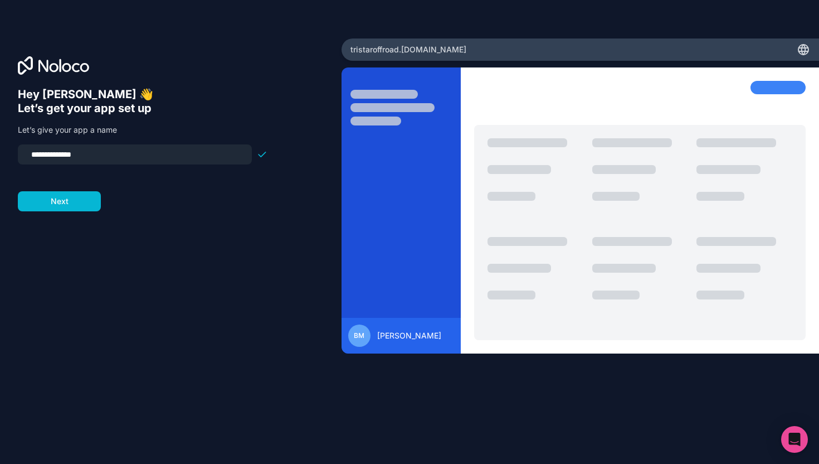
drag, startPoint x: 110, startPoint y: 158, endPoint x: 25, endPoint y: 153, distance: 84.8
click at [25, 153] on input "**********" at bounding box center [135, 155] width 221 height 16
type input "*******"
click at [65, 203] on button "Next" at bounding box center [59, 201] width 83 height 20
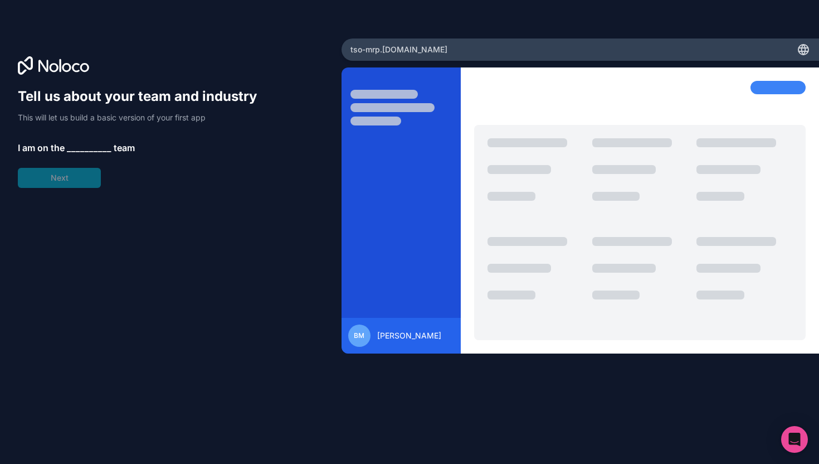
click at [74, 143] on span "__________" at bounding box center [89, 147] width 45 height 13
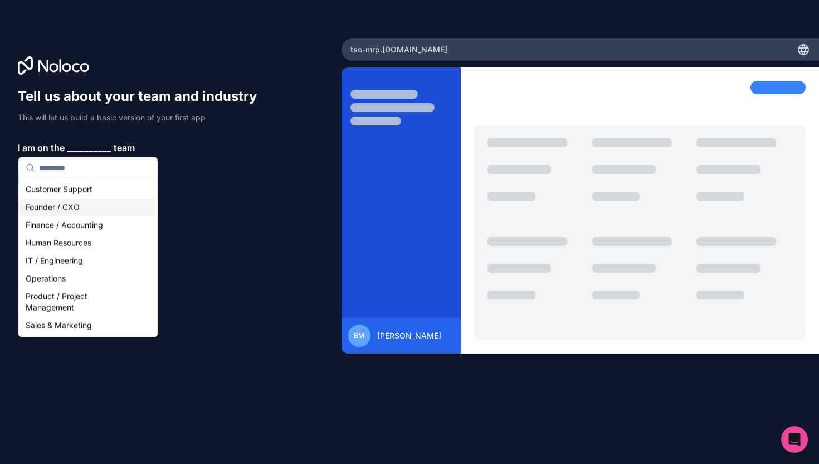
click at [105, 209] on div "Founder / CXO" at bounding box center [88, 207] width 134 height 18
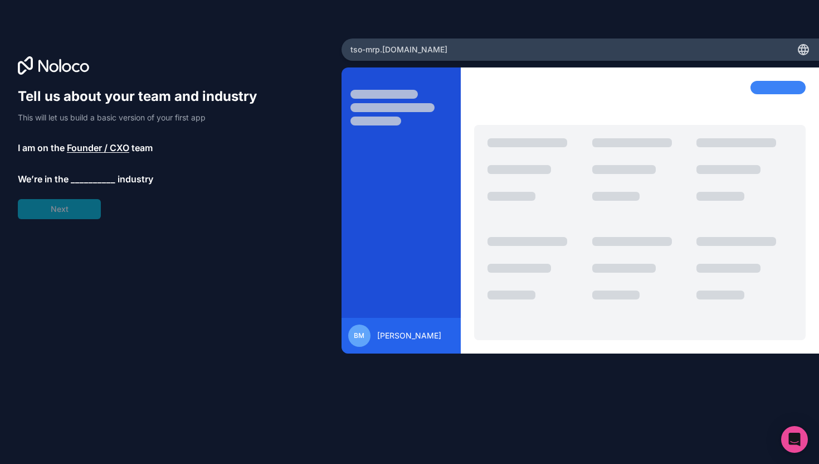
click at [86, 174] on span "__________" at bounding box center [93, 178] width 45 height 13
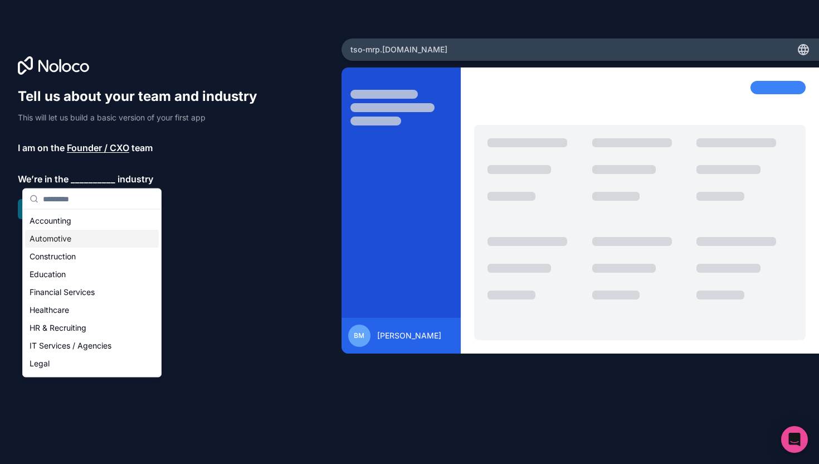
click at [83, 238] on div "Automotive" at bounding box center [92, 239] width 134 height 18
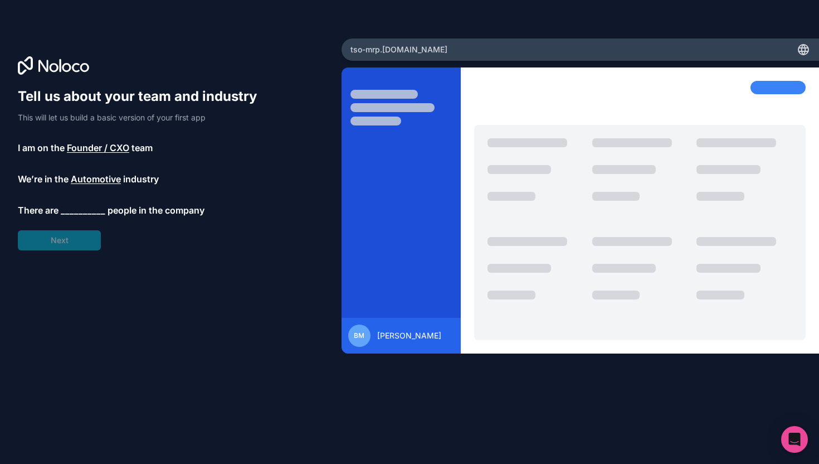
click at [76, 210] on span "__________" at bounding box center [83, 209] width 45 height 13
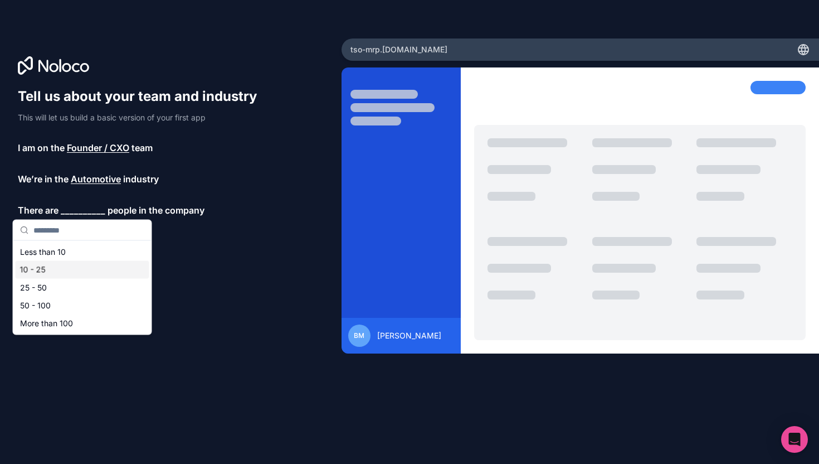
click at [66, 271] on div "10 - 25" at bounding box center [83, 270] width 134 height 18
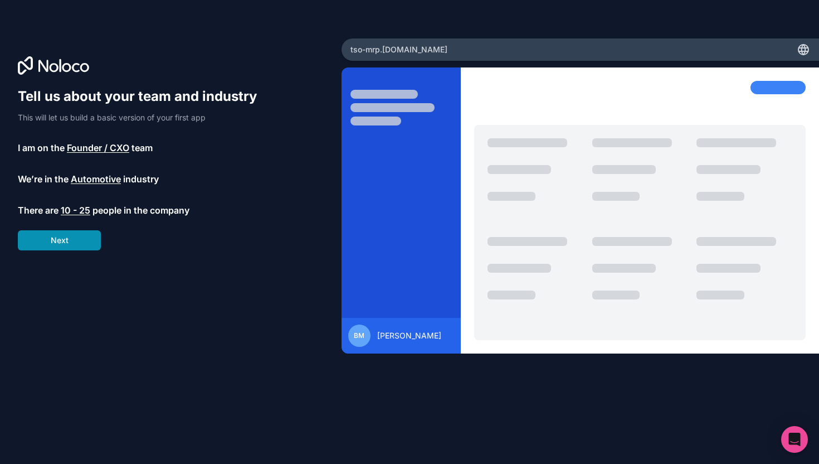
click at [72, 245] on button "Next" at bounding box center [59, 240] width 83 height 20
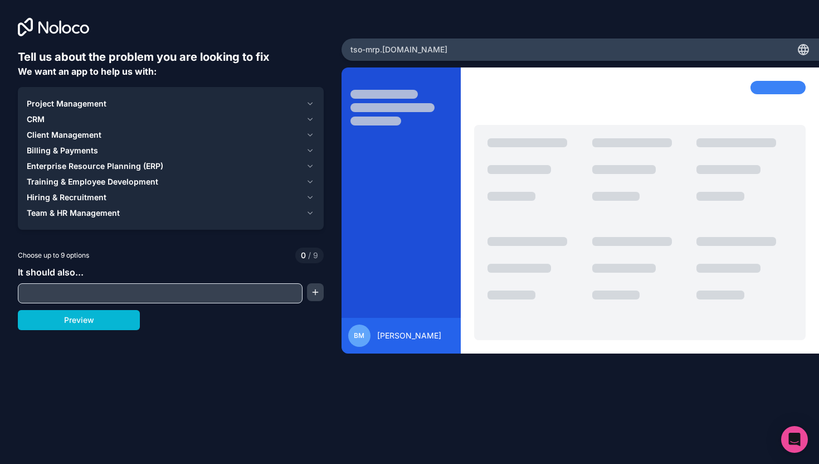
click at [127, 100] on div "Project Management" at bounding box center [164, 103] width 275 height 11
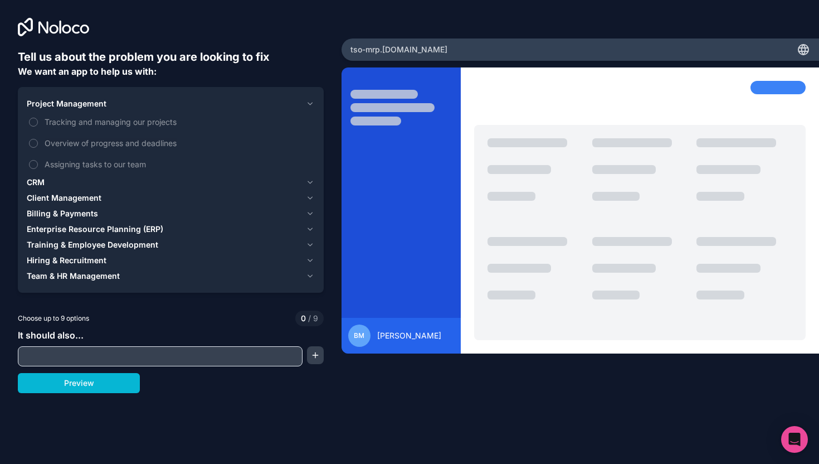
click at [127, 100] on div "Project Management" at bounding box center [164, 103] width 275 height 11
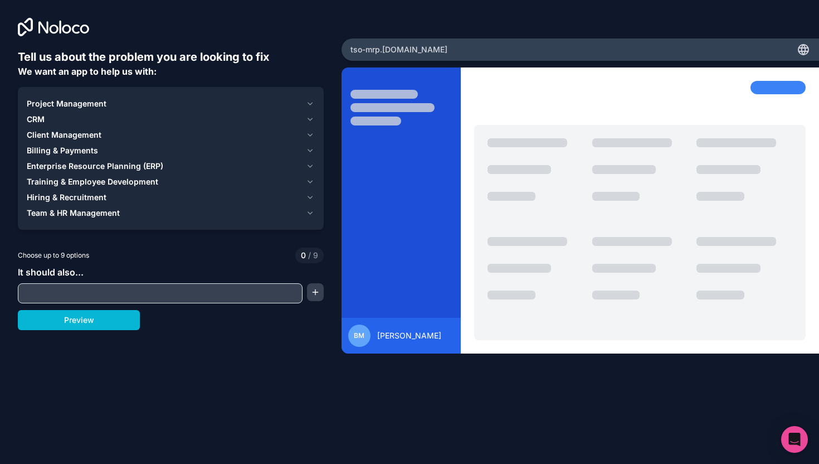
click at [124, 161] on span "Enterprise Resource Planning (ERP)" at bounding box center [95, 165] width 137 height 11
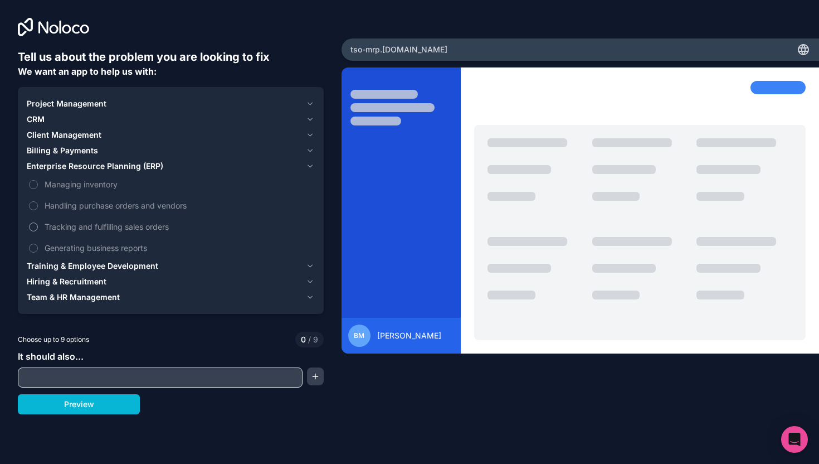
click at [36, 227] on button "Tracking and fulfilling sales orders" at bounding box center [33, 226] width 9 height 9
click at [32, 246] on button "Generating business reports" at bounding box center [33, 247] width 9 height 9
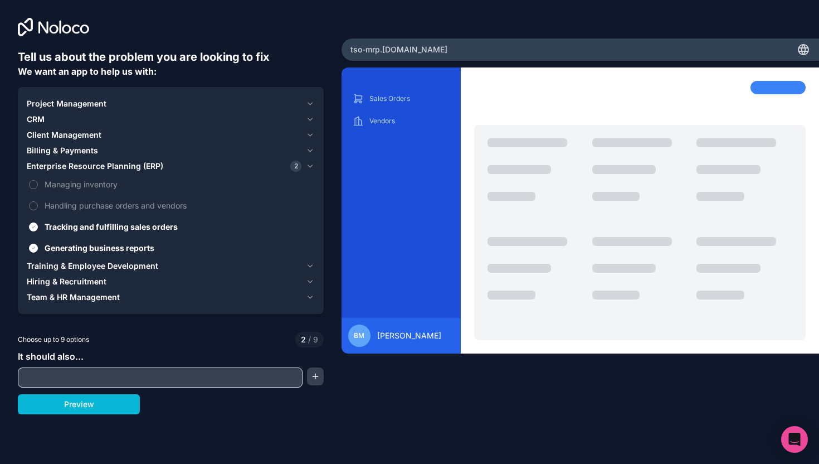
click at [65, 266] on span "Training & Employee Development" at bounding box center [92, 265] width 131 height 11
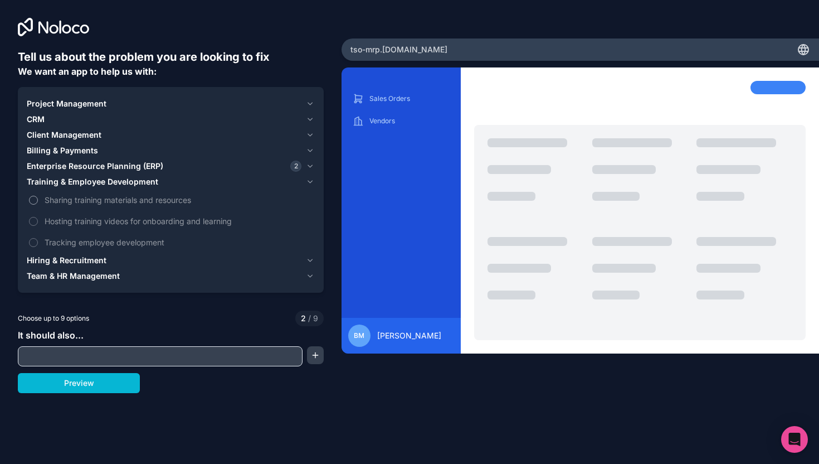
click at [73, 197] on span "Sharing training materials and resources" at bounding box center [179, 200] width 268 height 12
click at [38, 197] on button "Sharing training materials and resources" at bounding box center [33, 200] width 9 height 9
click at [63, 223] on span "Hosting training videos for onboarding and learning" at bounding box center [179, 221] width 268 height 12
click at [38, 223] on button "Hosting training videos for onboarding and learning" at bounding box center [33, 221] width 9 height 9
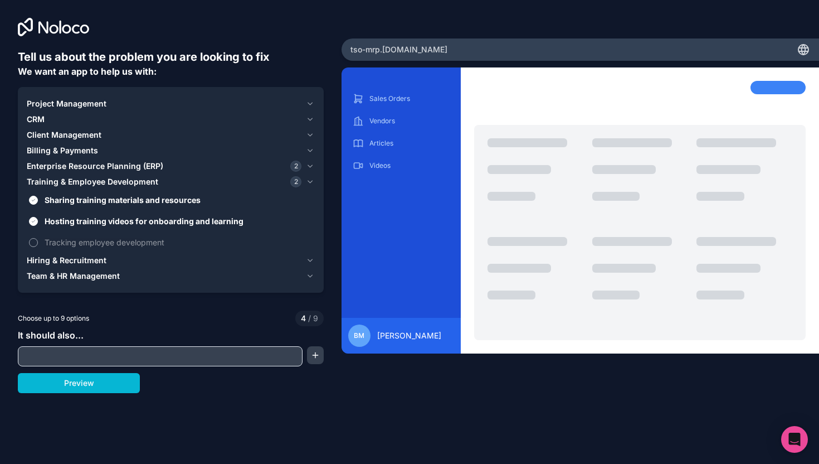
click at [36, 239] on button "Tracking employee development" at bounding box center [33, 242] width 9 height 9
click at [36, 241] on button "Tracking employee development" at bounding box center [33, 242] width 9 height 9
click at [48, 262] on span "Hiring & Recruitment" at bounding box center [67, 260] width 80 height 11
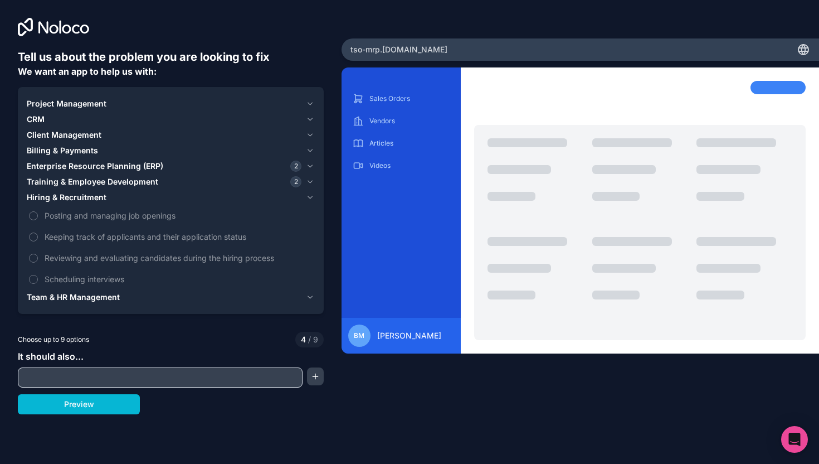
click at [79, 299] on span "Team & HR Management" at bounding box center [73, 296] width 93 height 11
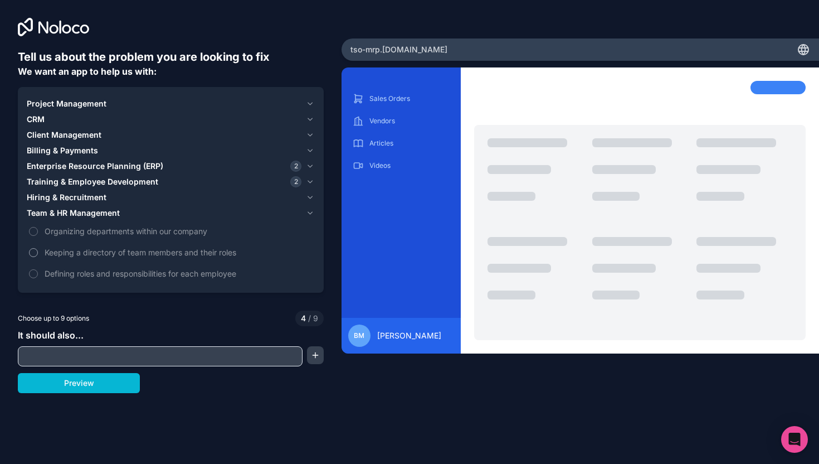
click at [36, 252] on button "Keeping a directory of team members and their roles" at bounding box center [33, 252] width 9 height 9
click at [35, 274] on button "Defining roles and responsibilities for each employee" at bounding box center [33, 273] width 9 height 9
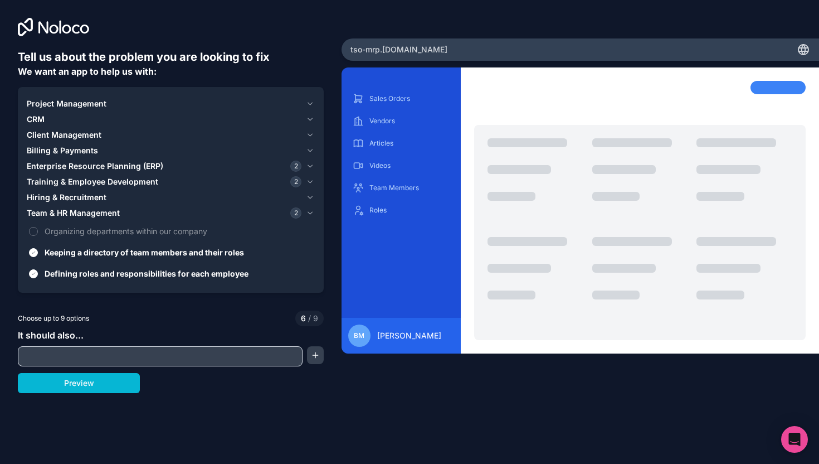
click at [81, 359] on input "text" at bounding box center [160, 356] width 279 height 16
click at [313, 359] on button "button" at bounding box center [315, 355] width 17 height 18
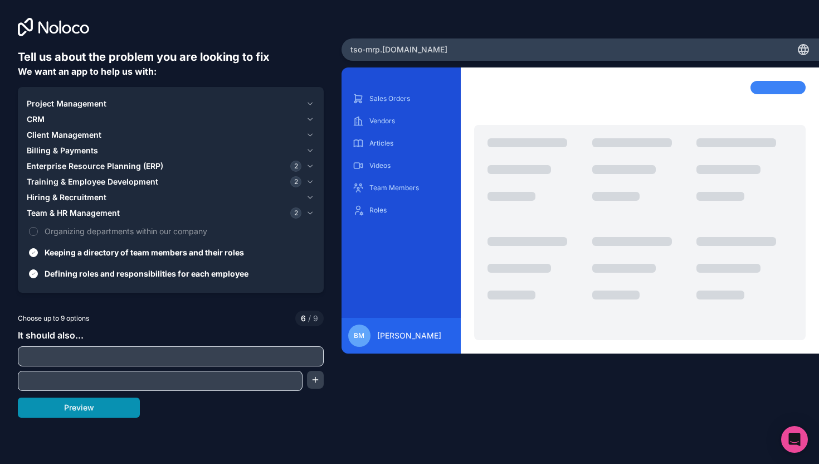
click at [99, 407] on button "Preview" at bounding box center [79, 407] width 122 height 20
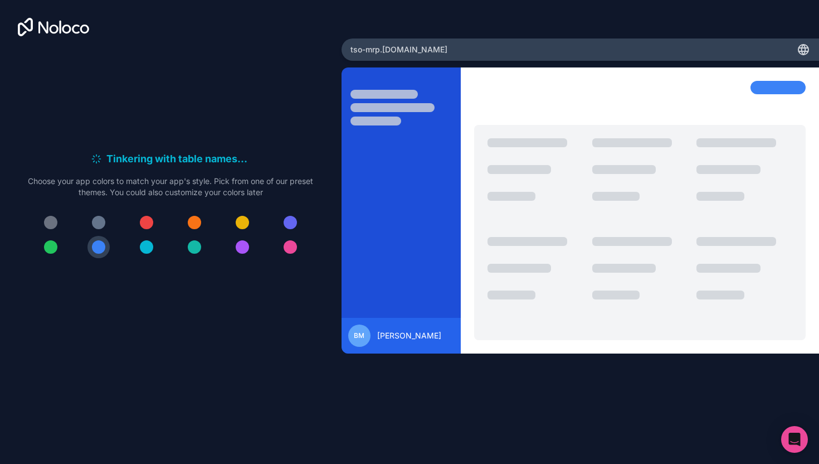
click at [198, 223] on div at bounding box center [194, 222] width 13 height 13
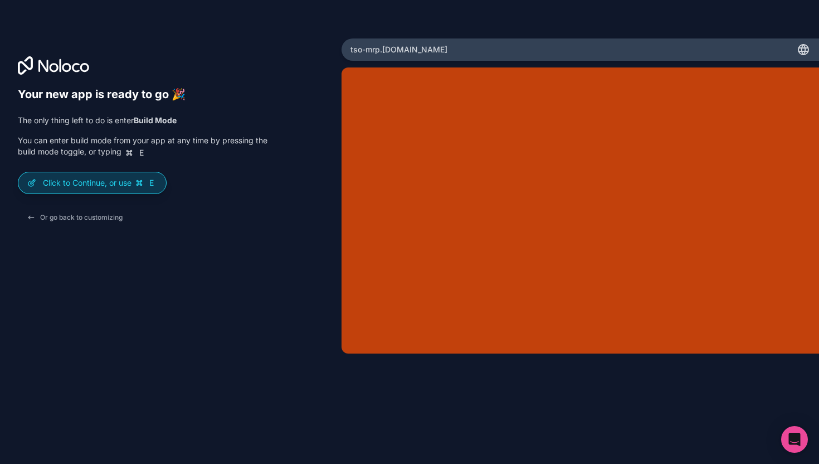
click at [117, 181] on p "Click to Continue, or use E" at bounding box center [100, 182] width 114 height 11
